Goal: Task Accomplishment & Management: Manage account settings

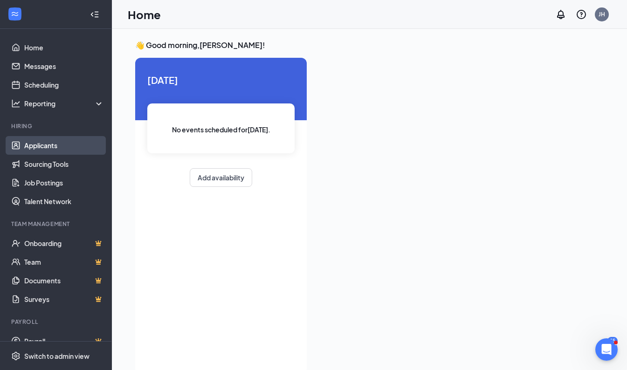
click at [45, 144] on link "Applicants" at bounding box center [64, 145] width 80 height 19
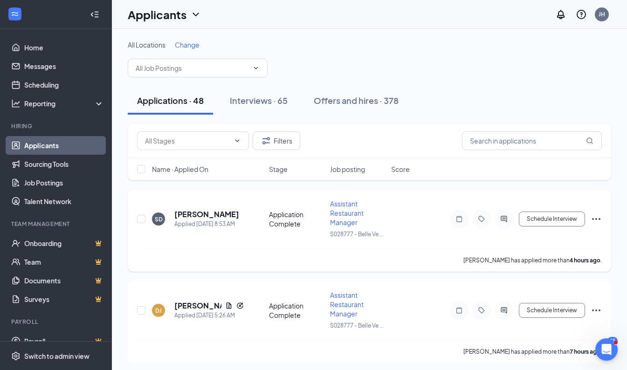
click at [596, 218] on icon "Ellipses" at bounding box center [595, 218] width 11 height 11
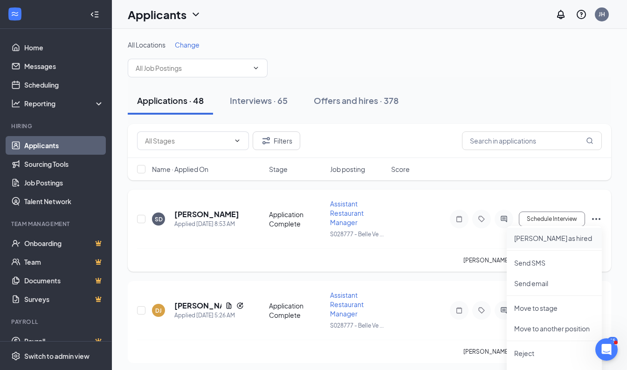
click at [531, 238] on p "[PERSON_NAME] as hired" at bounding box center [554, 237] width 80 height 9
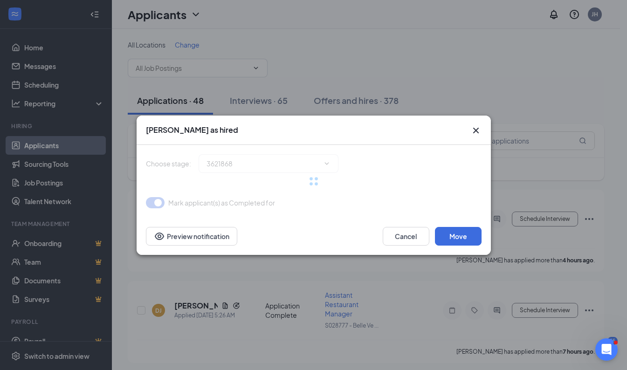
type input "Hiring Complete (final stage)"
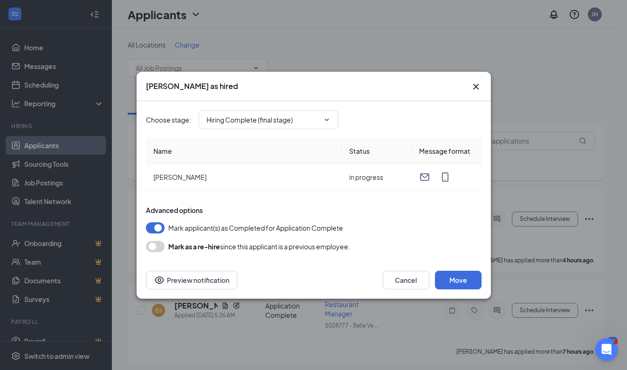
click at [150, 227] on button "button" at bounding box center [155, 227] width 19 height 11
click at [159, 226] on button "button" at bounding box center [155, 227] width 19 height 11
click at [458, 280] on button "Move" at bounding box center [458, 280] width 47 height 19
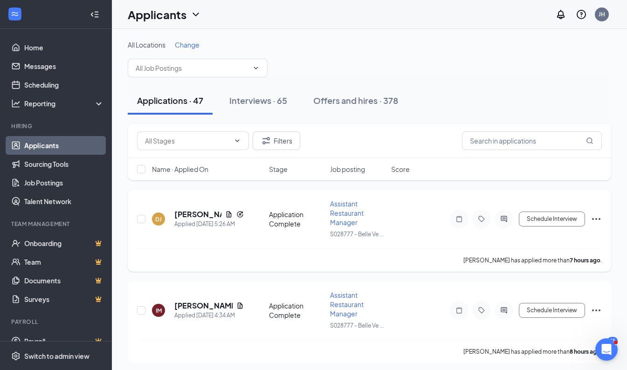
click at [595, 217] on icon "Ellipses" at bounding box center [595, 218] width 11 height 11
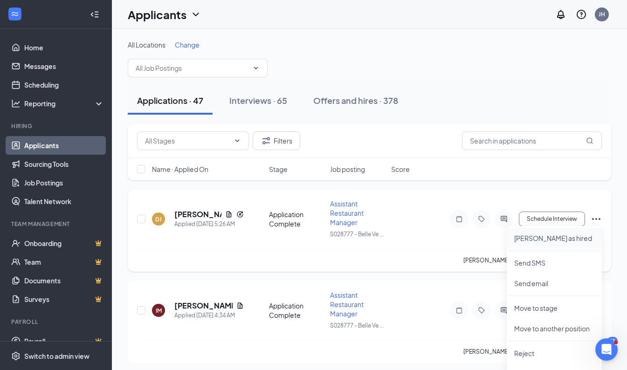
click at [540, 238] on p "[PERSON_NAME] as hired" at bounding box center [554, 237] width 80 height 9
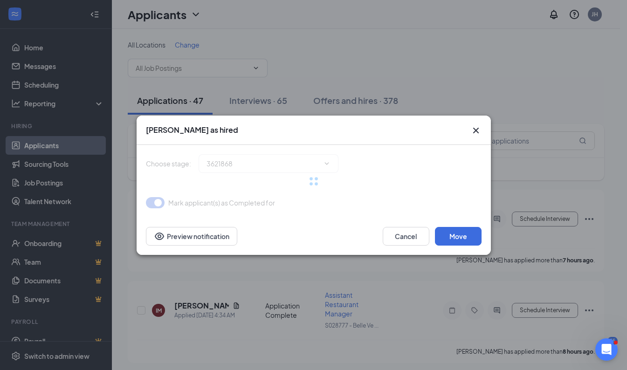
type input "Hiring Complete (final stage)"
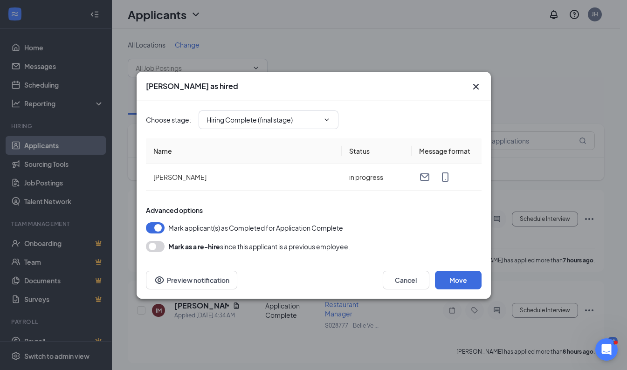
click at [151, 227] on button "button" at bounding box center [155, 227] width 19 height 11
click at [462, 281] on button "Move" at bounding box center [458, 280] width 47 height 19
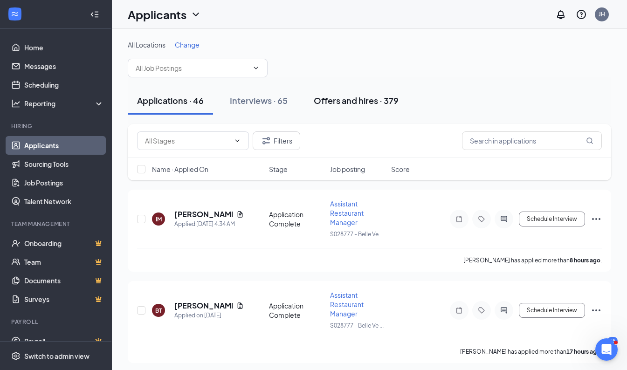
click at [345, 103] on div "Offers and hires · 379" at bounding box center [356, 101] width 85 height 12
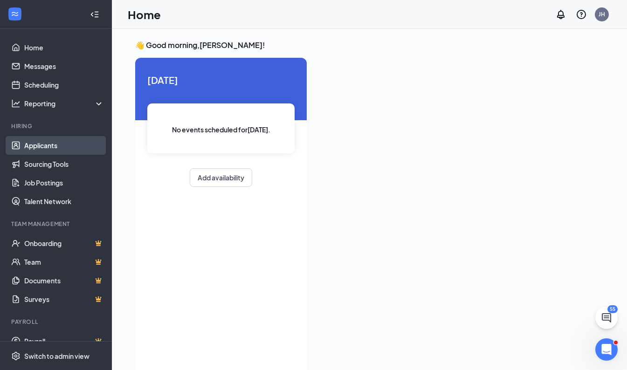
click at [44, 147] on link "Applicants" at bounding box center [64, 145] width 80 height 19
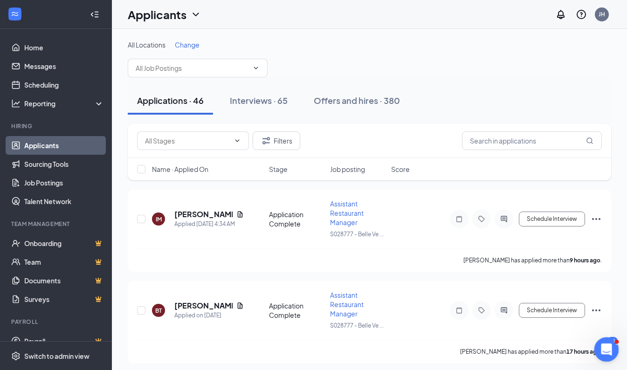
click at [604, 349] on icon "Open Intercom Messenger" at bounding box center [604, 348] width 15 height 15
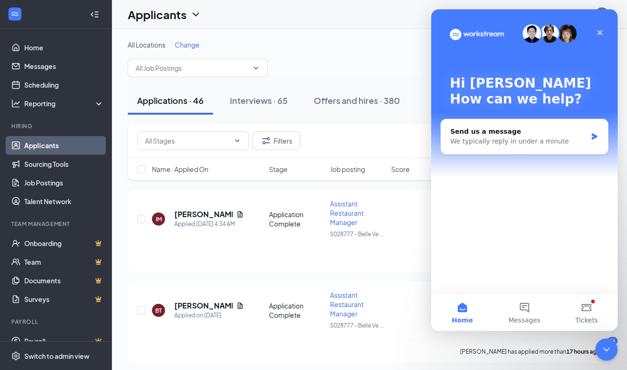
click at [403, 53] on div "All Locations Change" at bounding box center [369, 58] width 483 height 37
click at [413, 12] on div "Applicants JH" at bounding box center [369, 14] width 515 height 29
click at [396, 20] on div "Applicants JH" at bounding box center [369, 14] width 515 height 29
click at [602, 33] on icon "Close" at bounding box center [599, 32] width 7 height 7
